Goal: Task Accomplishment & Management: Use online tool/utility

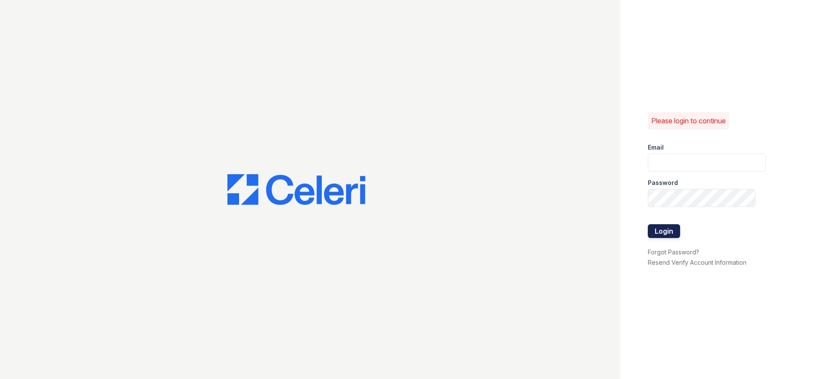
type input "wray.am@cafmanagement.com"
click at [668, 235] on button "Login" at bounding box center [664, 231] width 32 height 14
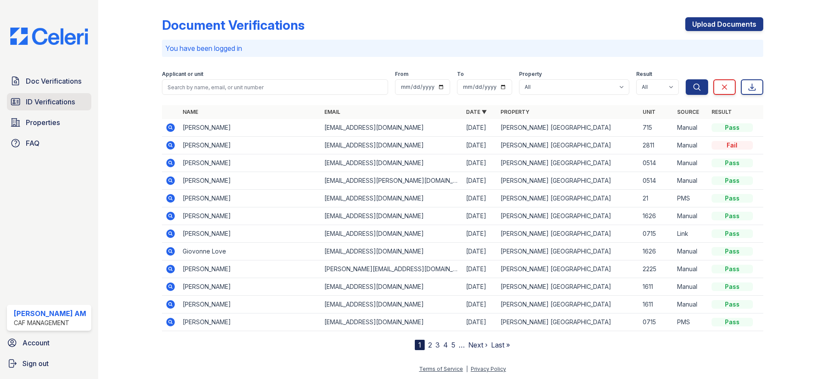
click at [56, 97] on span "ID Verifications" at bounding box center [50, 102] width 49 height 10
